Goal: Information Seeking & Learning: Learn about a topic

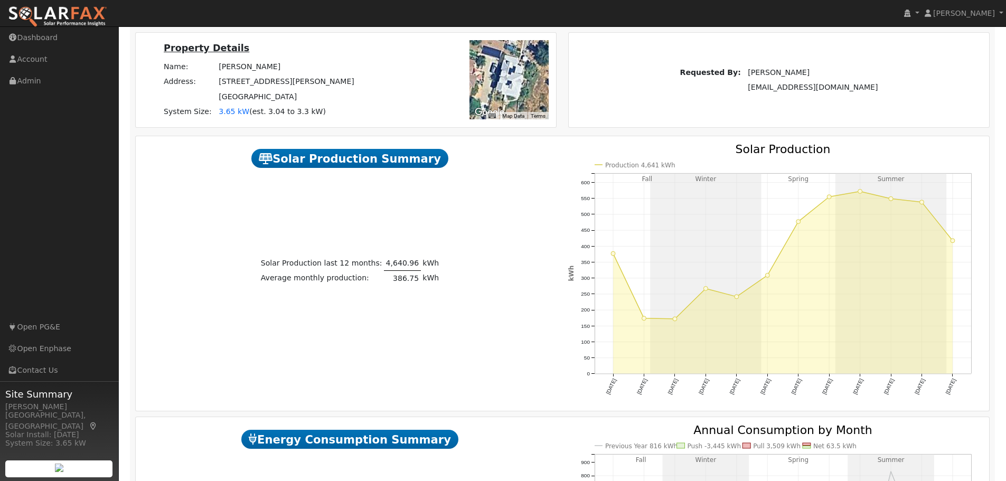
scroll to position [106, 0]
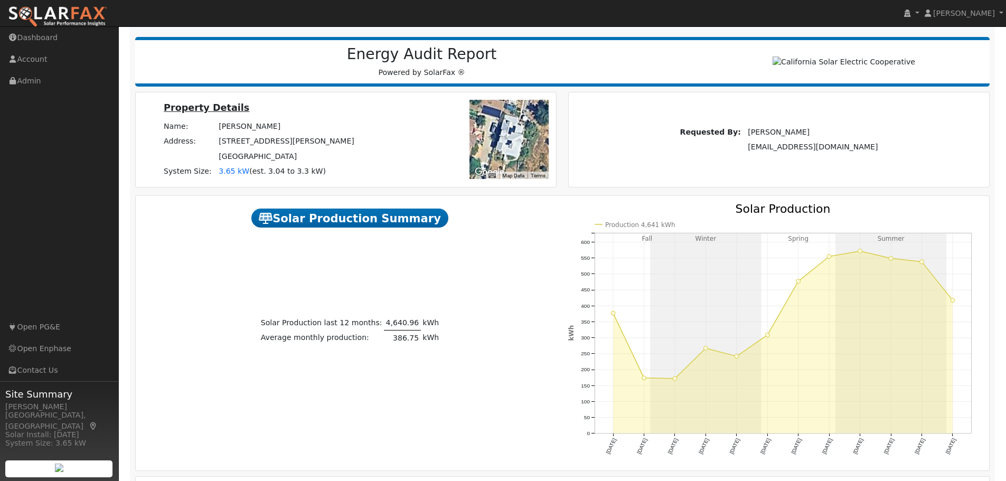
click at [512, 99] on div "Property Details Name: [PERSON_NAME] Address: [STREET_ADDRESS][PERSON_NAME] Sys…" at bounding box center [346, 139] width 421 height 94
click at [459, 61] on h2 "Energy Audit Report" at bounding box center [422, 54] width 552 height 18
click at [297, 174] on span "est. 3.04 to 3.3 kW" at bounding box center [288, 171] width 71 height 8
click at [246, 113] on u "Property Details" at bounding box center [207, 107] width 86 height 11
click at [851, 66] on img at bounding box center [844, 62] width 151 height 20
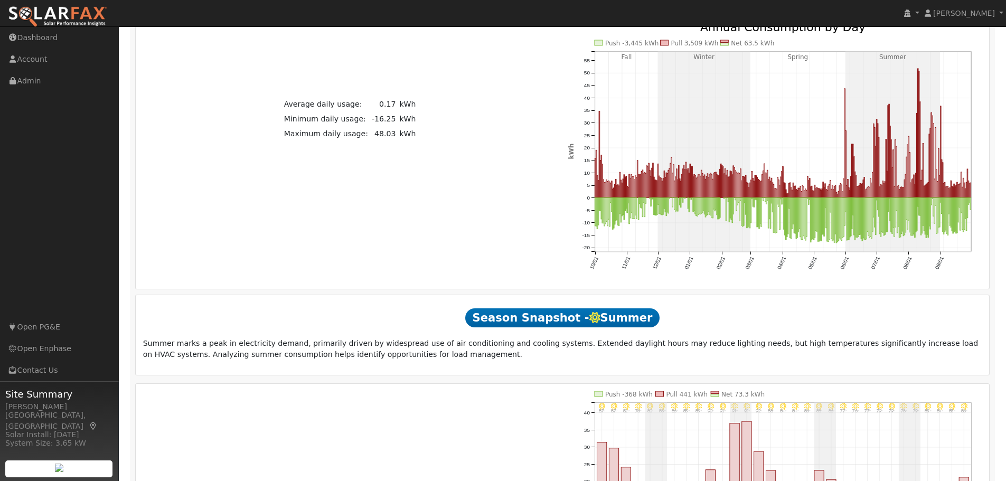
scroll to position [898, 0]
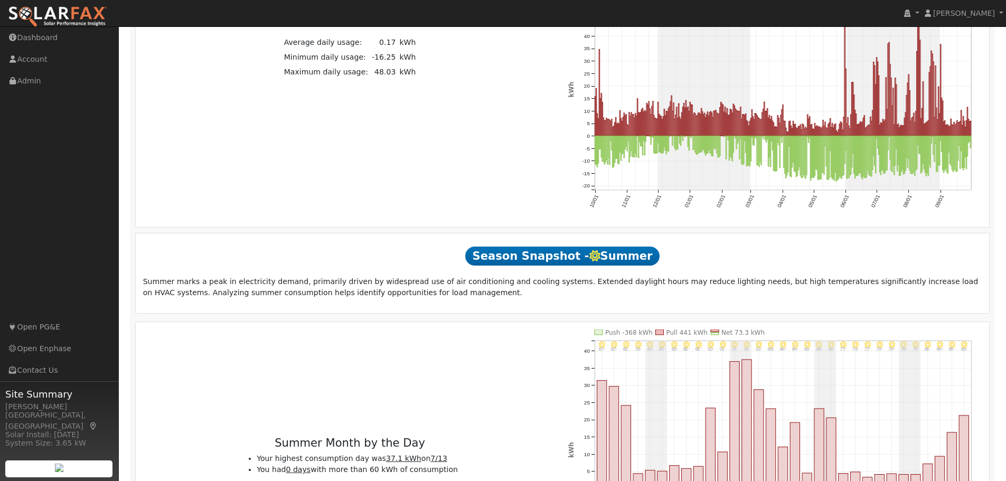
click at [859, 287] on p "Summer marks a peak in electricity demand, primarily driven by widespread use o…" at bounding box center [562, 287] width 839 height 22
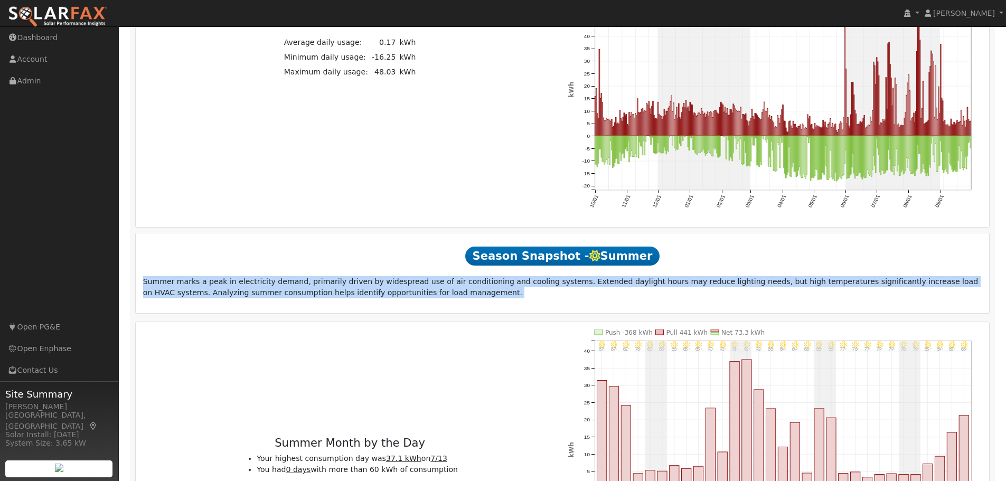
click at [859, 287] on p "Summer marks a peak in electricity demand, primarily driven by widespread use o…" at bounding box center [562, 287] width 839 height 22
click at [307, 297] on p "Summer marks a peak in electricity demand, primarily driven by widespread use o…" at bounding box center [562, 287] width 839 height 22
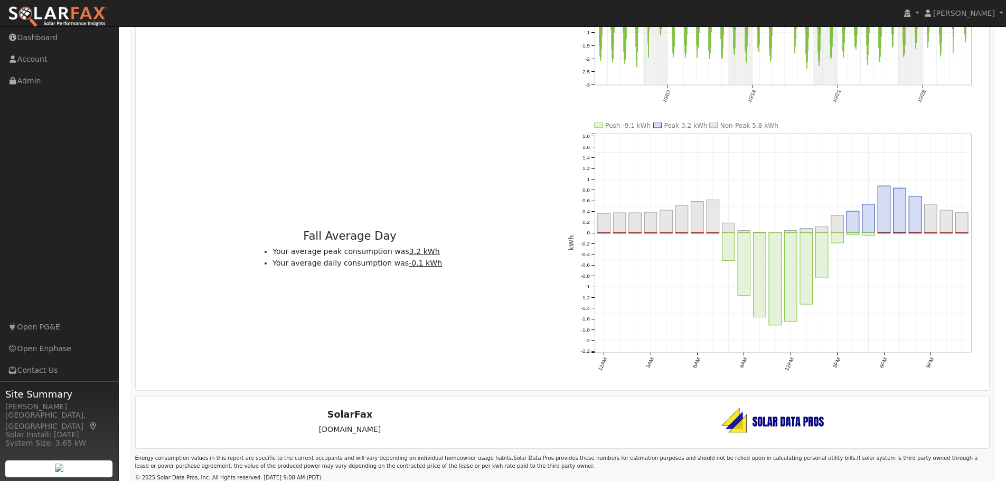
scroll to position [4373, 0]
